Goal: Task Accomplishment & Management: Manage account settings

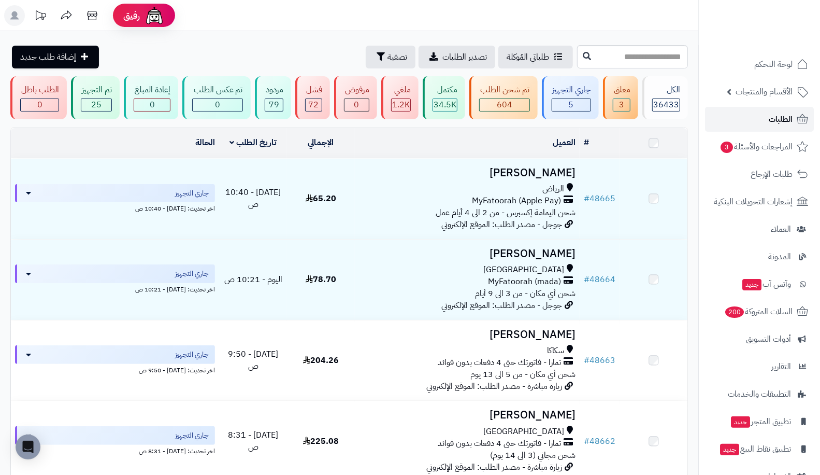
click at [759, 108] on link "الطلبات" at bounding box center [759, 119] width 109 height 25
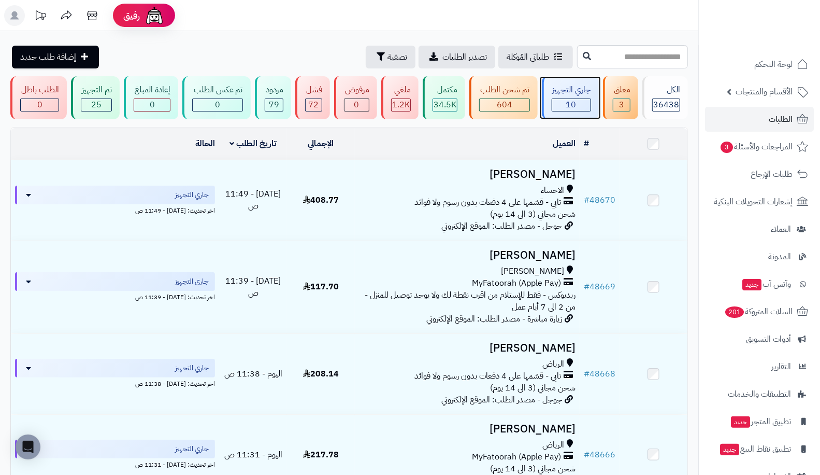
click at [594, 94] on div "جاري التجهيز 10" at bounding box center [570, 97] width 57 height 43
